Goal: Navigation & Orientation: Find specific page/section

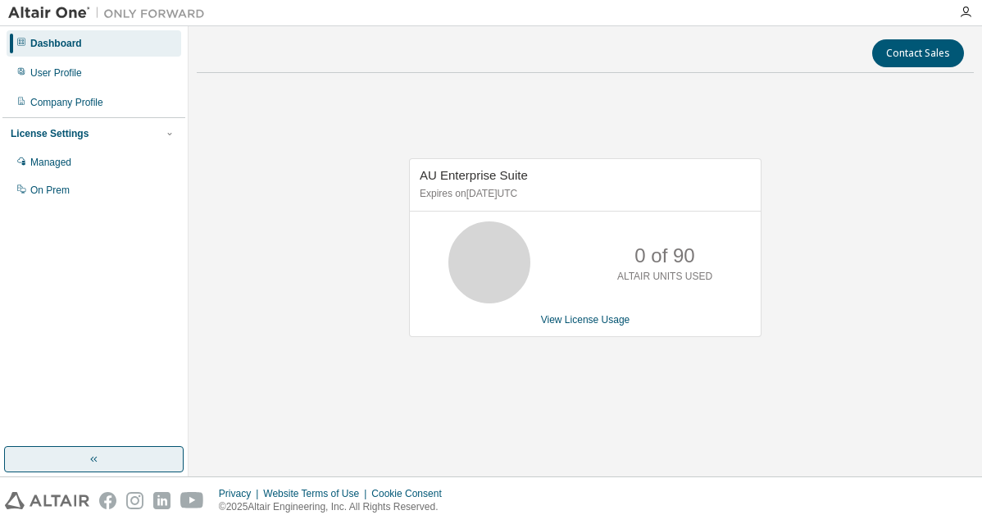
click at [101, 453] on button "button" at bounding box center [93, 459] width 179 height 26
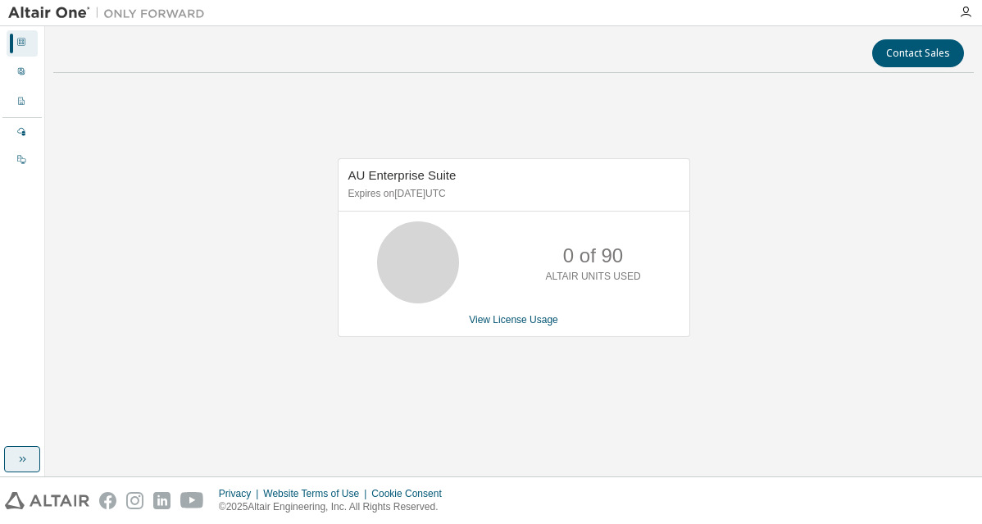
click at [23, 452] on icon "button" at bounding box center [22, 458] width 13 height 13
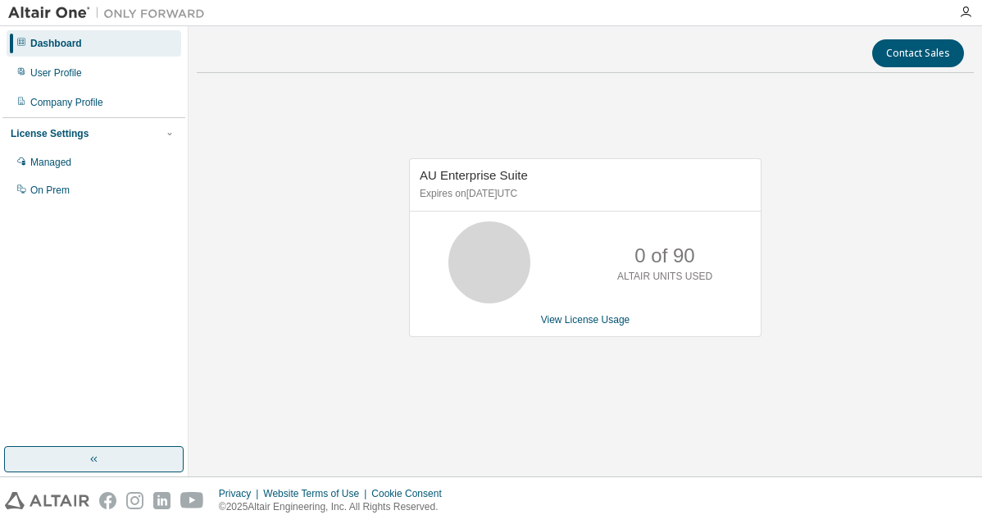
click at [107, 48] on div "Dashboard" at bounding box center [94, 43] width 175 height 26
click at [69, 17] on img at bounding box center [110, 13] width 205 height 16
click at [34, 10] on img at bounding box center [110, 13] width 205 height 16
